Goal: Navigation & Orientation: Understand site structure

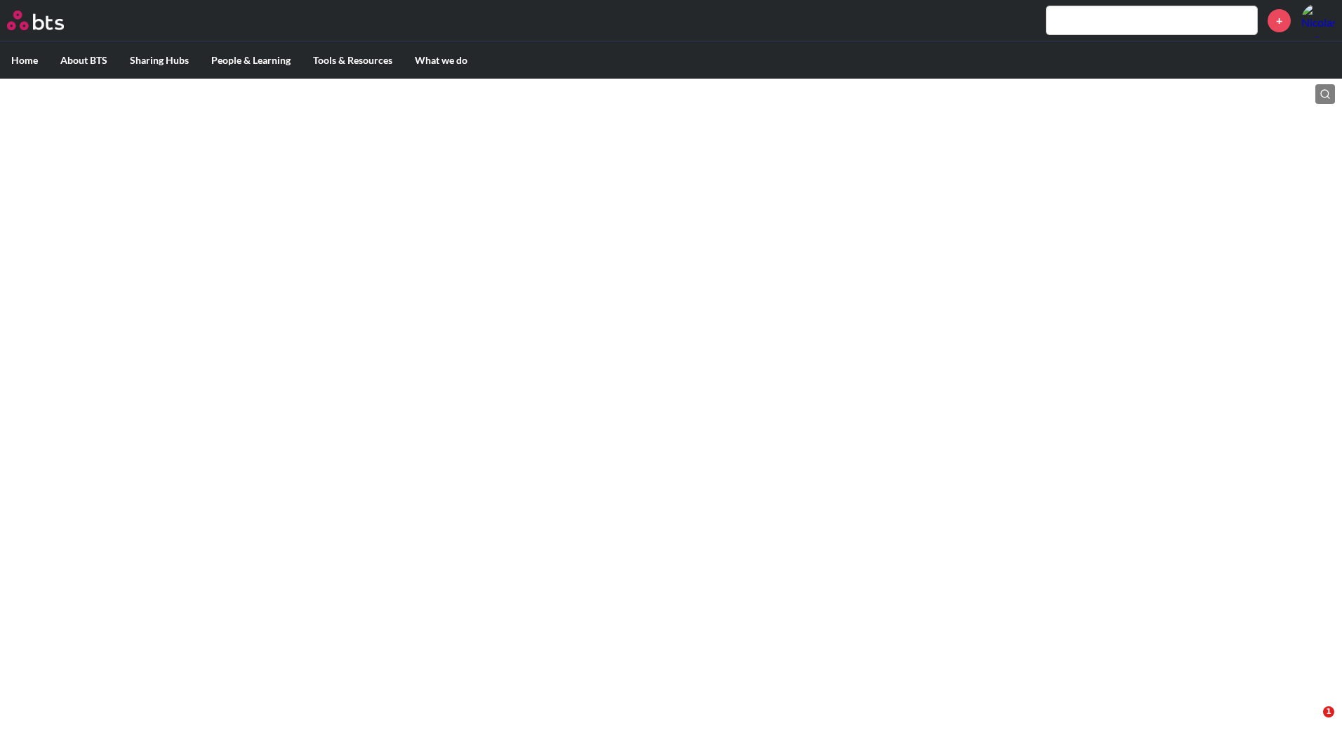
click at [39, 22] on img at bounding box center [35, 21] width 57 height 20
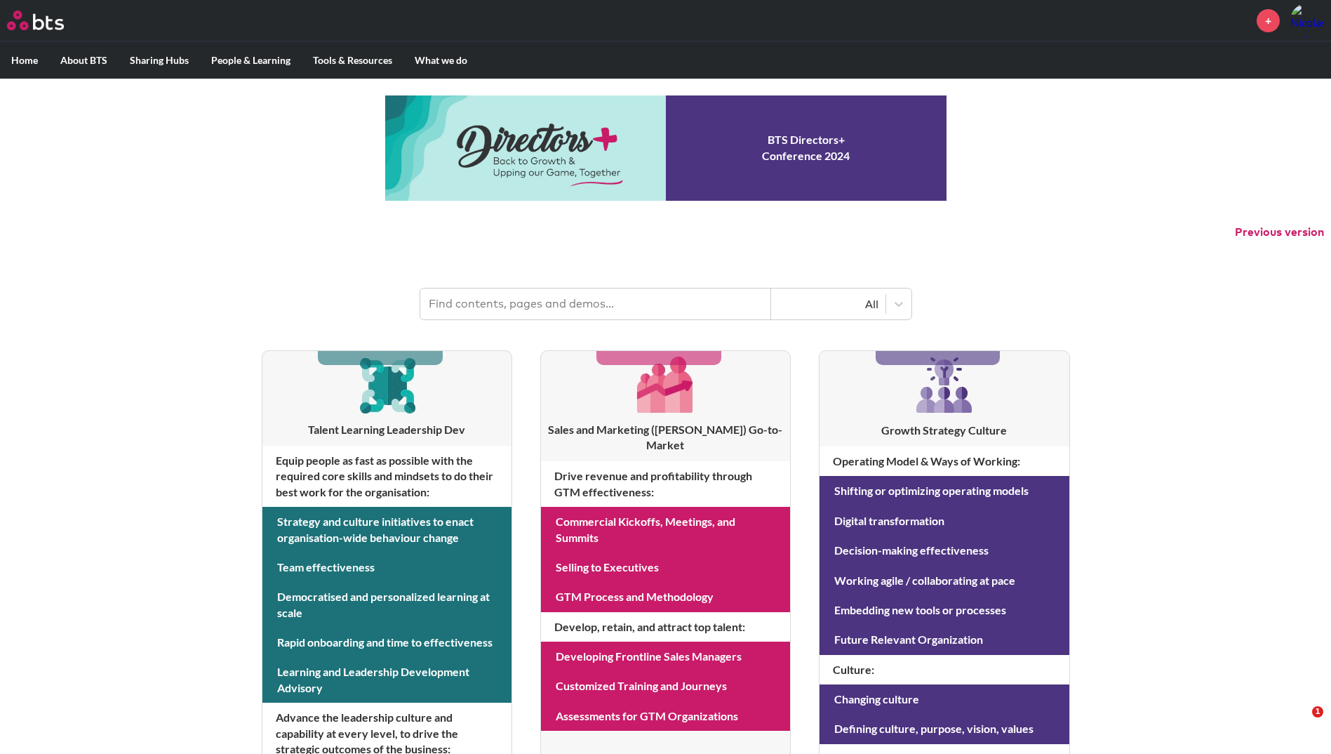
click at [1321, 27] on img at bounding box center [1307, 21] width 34 height 34
